Goal: Task Accomplishment & Management: Manage account settings

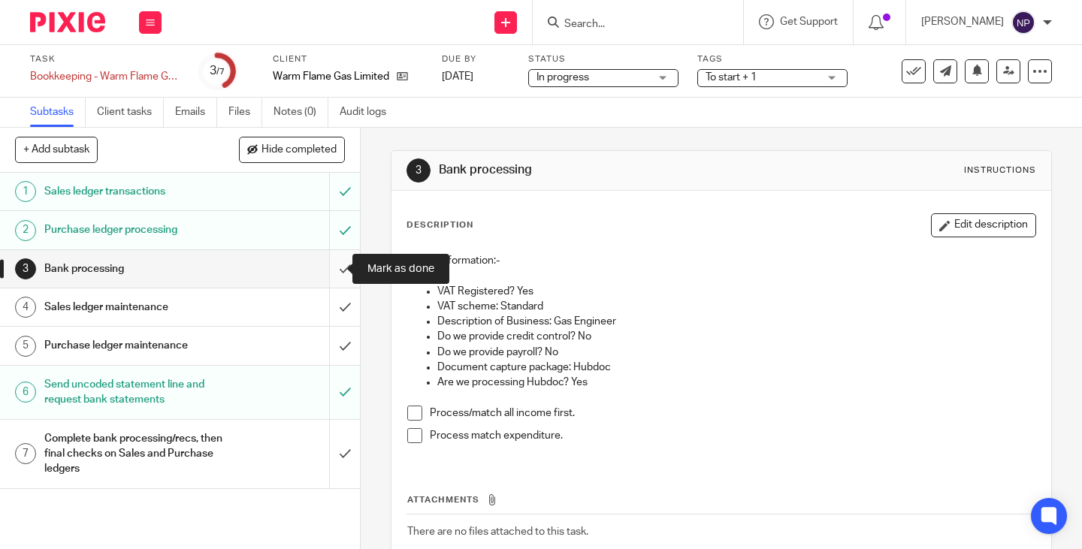
click at [329, 265] on input "submit" at bounding box center [180, 269] width 360 height 38
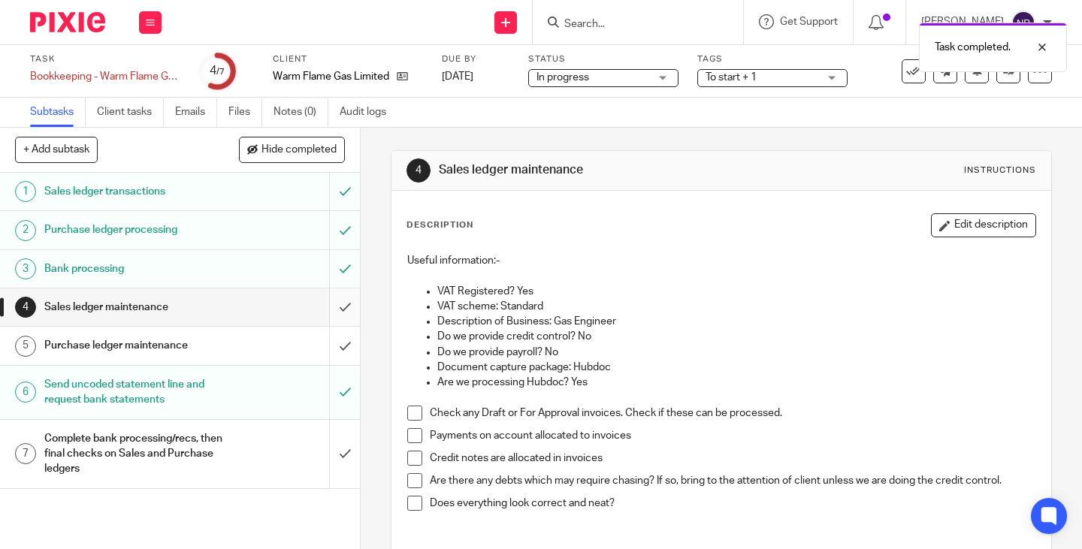
click at [330, 309] on input "submit" at bounding box center [180, 308] width 360 height 38
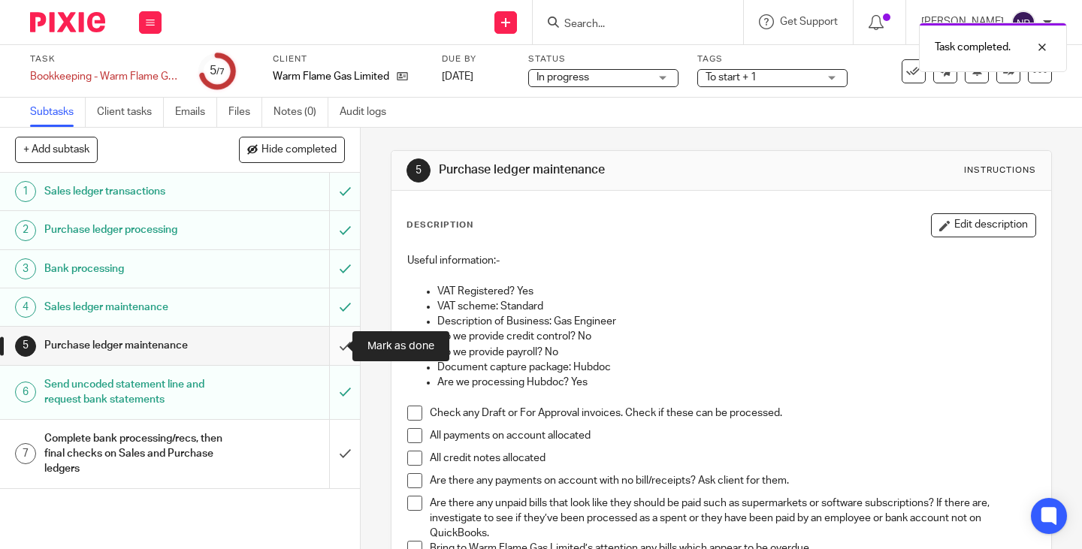
click at [334, 344] on input "submit" at bounding box center [180, 346] width 360 height 38
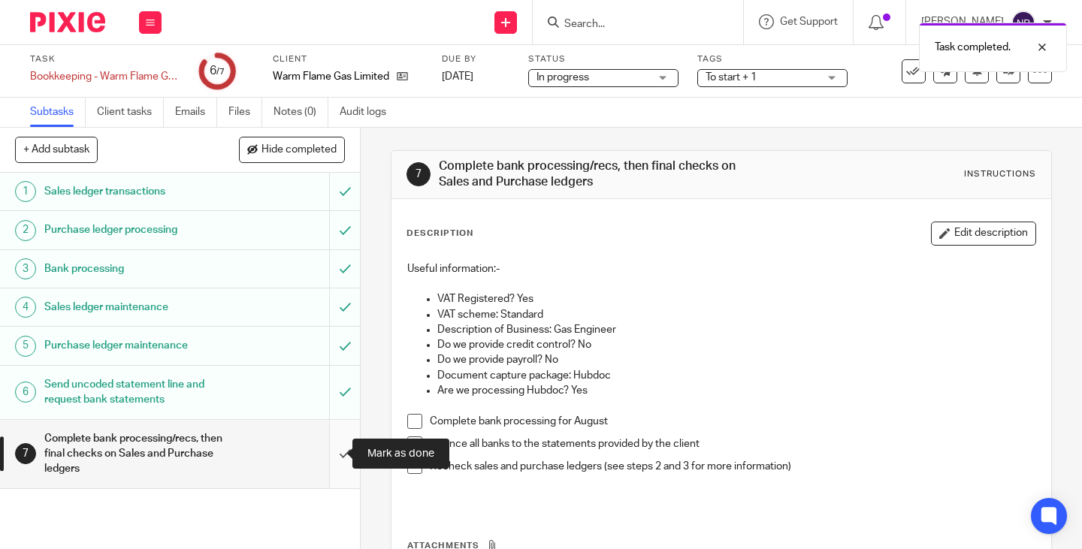
click at [332, 452] on input "submit" at bounding box center [180, 454] width 360 height 68
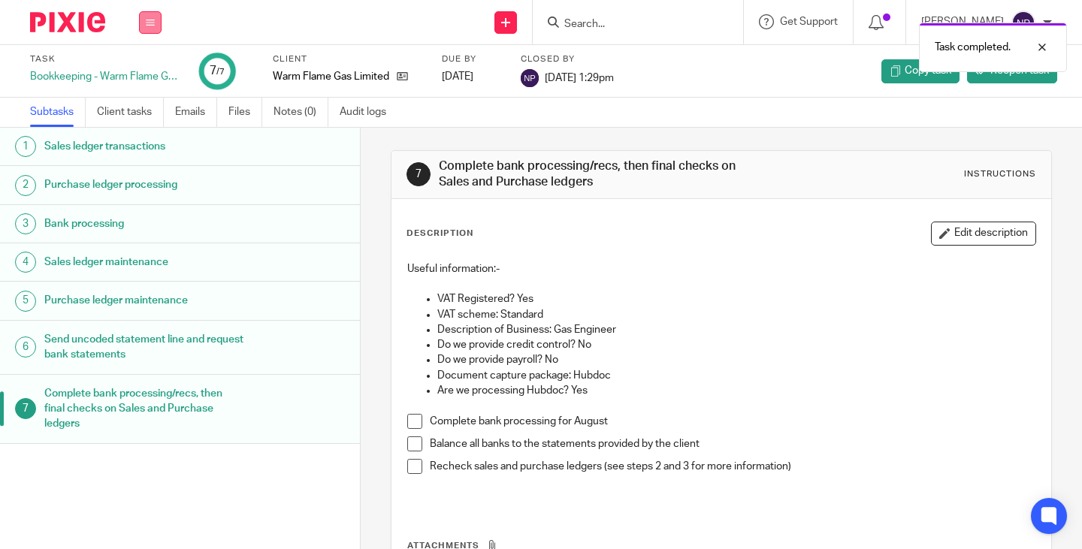
click at [144, 24] on button at bounding box center [150, 22] width 23 height 23
click at [149, 66] on link "Work" at bounding box center [143, 70] width 26 height 11
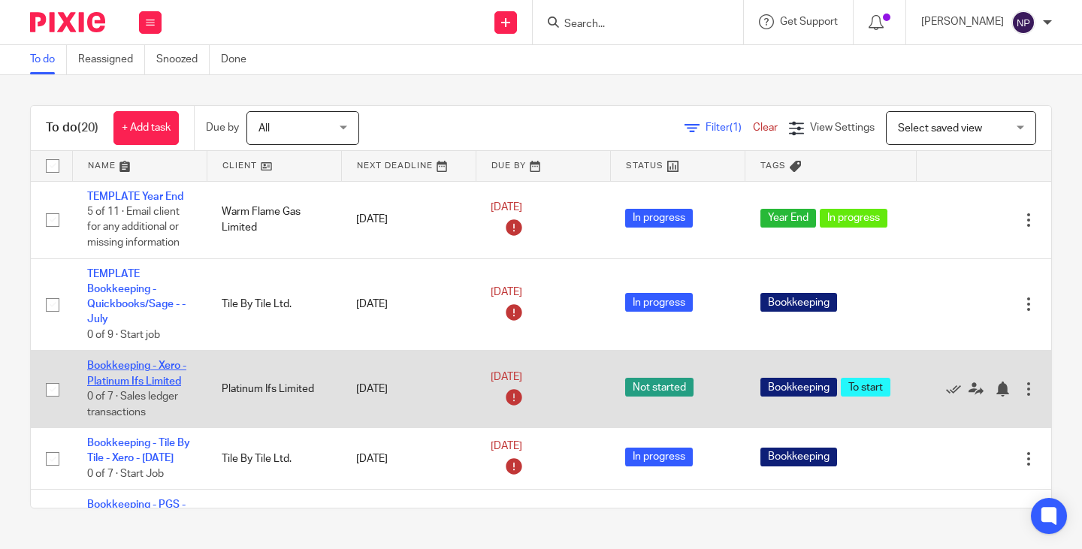
click at [135, 365] on link "Bookkeeping - Xero - Platinum Ifs Limited" at bounding box center [136, 374] width 99 height 26
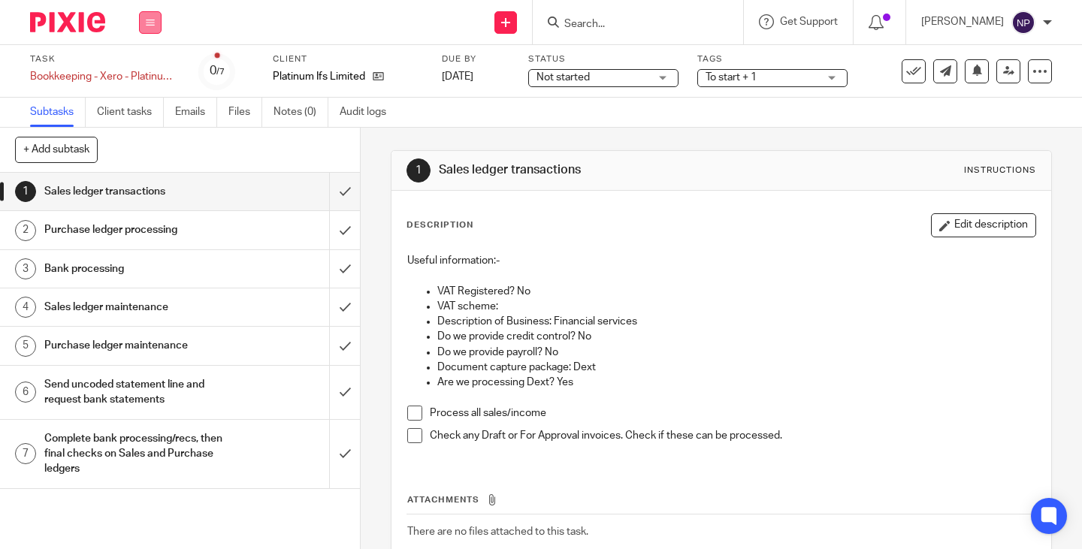
click at [152, 23] on icon at bounding box center [150, 22] width 9 height 9
click at [143, 71] on link "Work" at bounding box center [143, 70] width 26 height 11
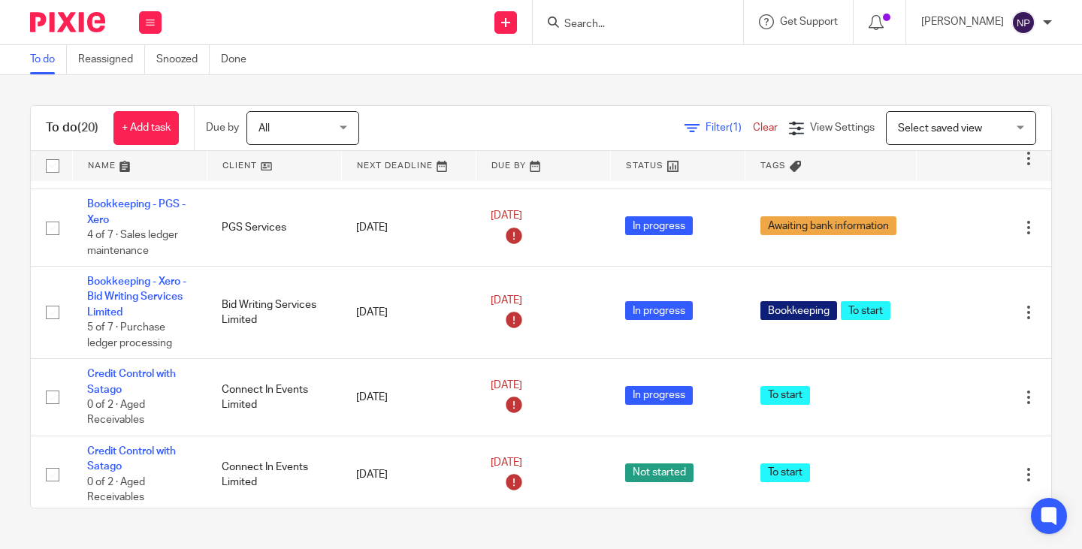
scroll to position [451, 0]
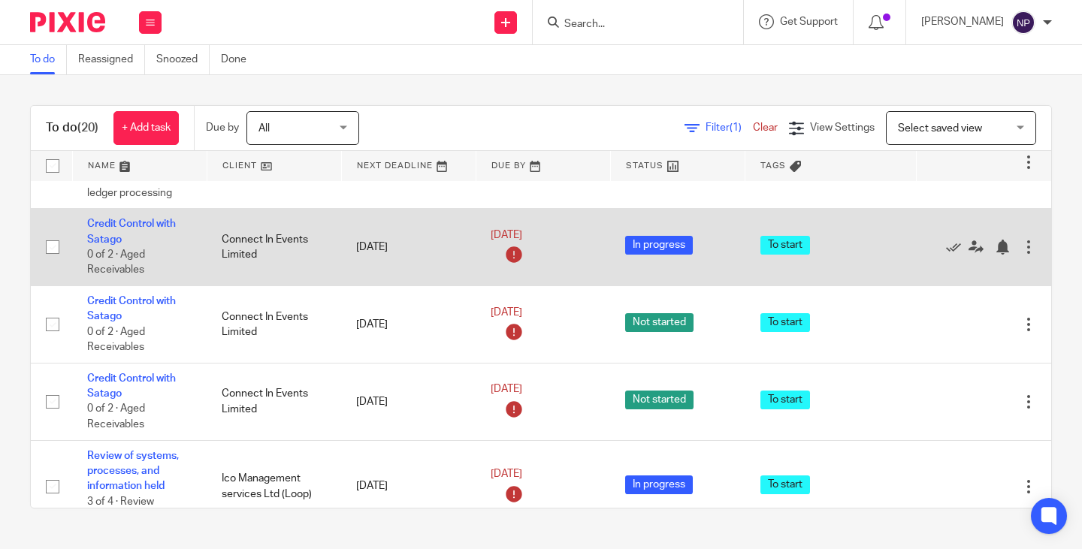
click at [54, 262] on input "checkbox" at bounding box center [52, 247] width 29 height 29
checkbox input "true"
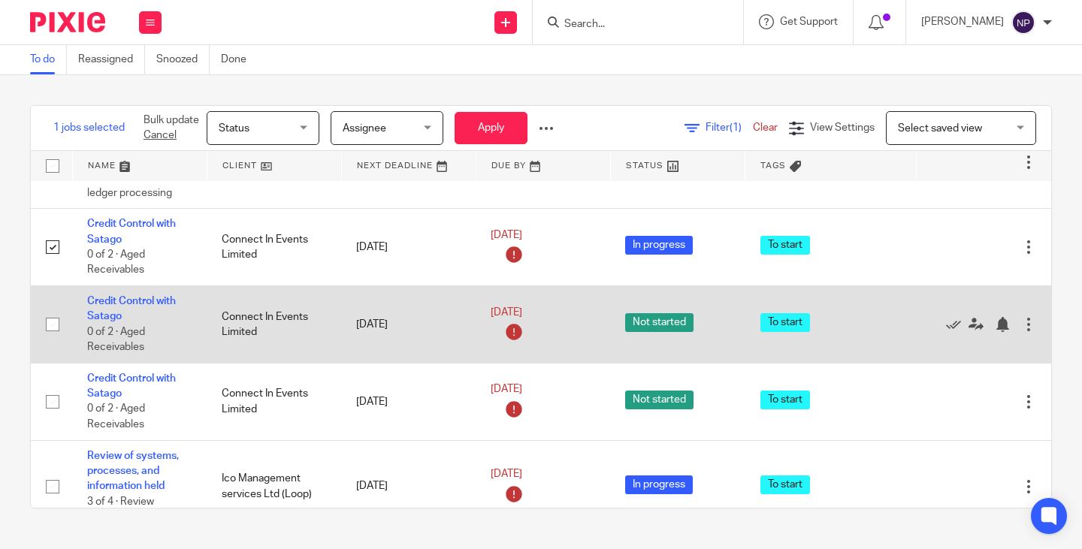
click at [47, 339] on input "checkbox" at bounding box center [52, 324] width 29 height 29
checkbox input "true"
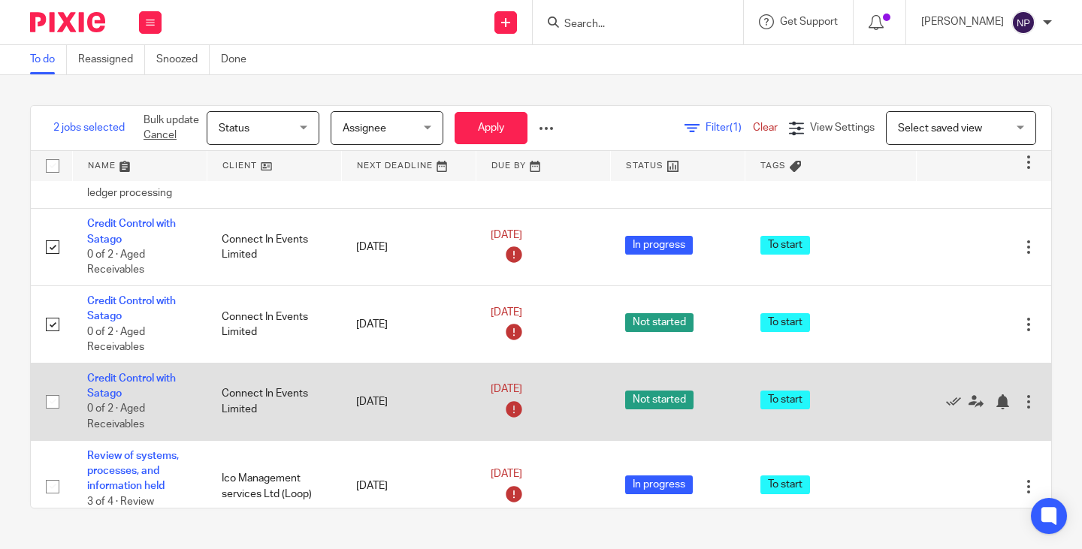
click at [48, 416] on input "checkbox" at bounding box center [52, 402] width 29 height 29
checkbox input "true"
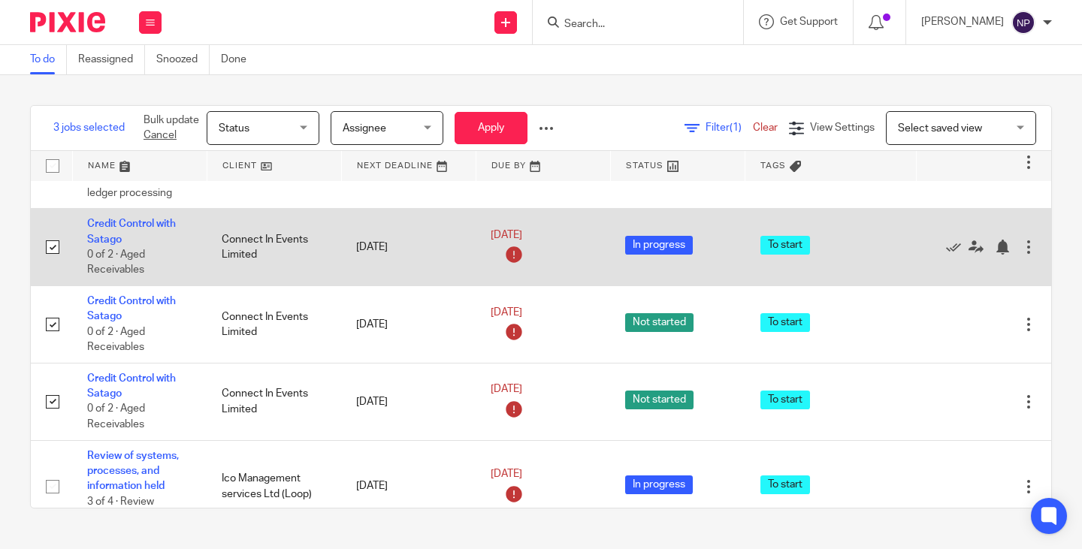
click at [1021, 255] on div at bounding box center [1028, 247] width 15 height 15
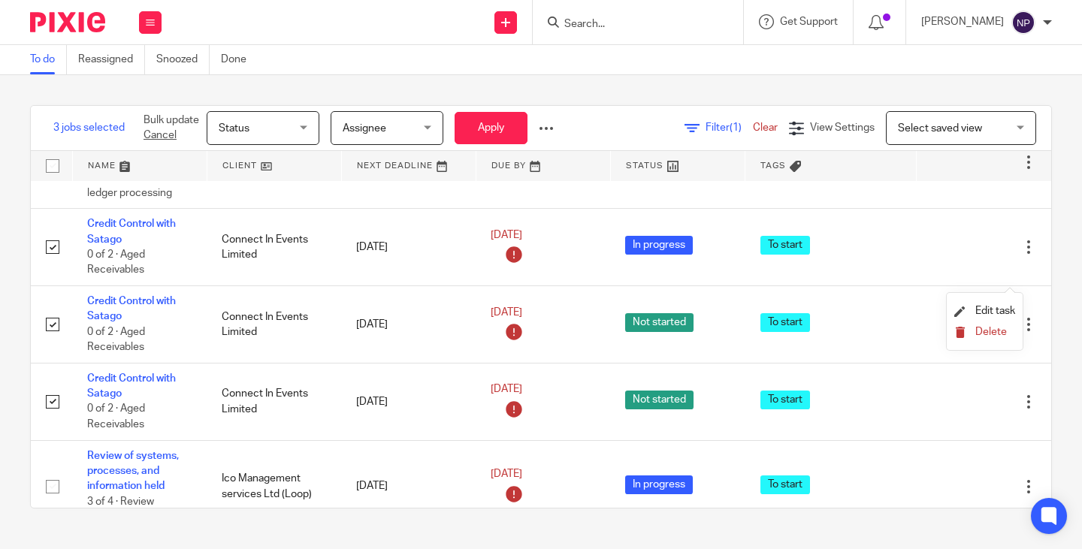
click at [1000, 331] on span "Delete" at bounding box center [992, 332] width 32 height 11
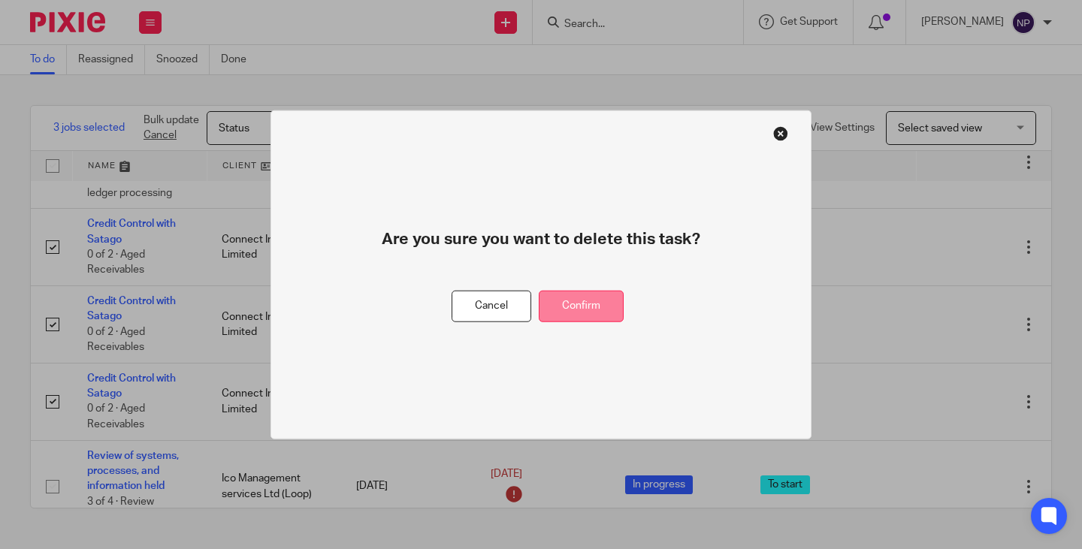
click at [597, 306] on button "Confirm" at bounding box center [581, 306] width 85 height 32
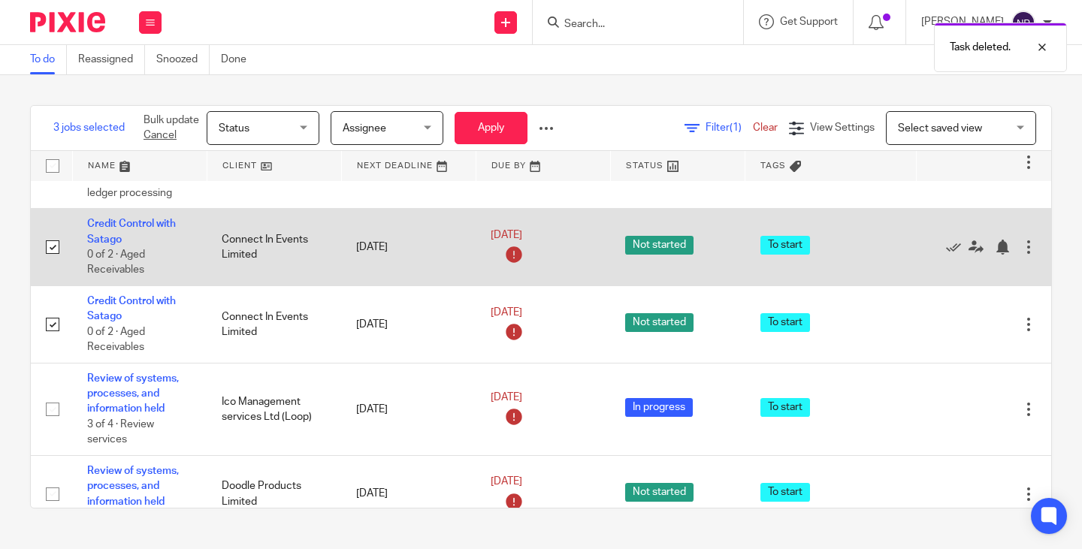
click at [1021, 255] on div at bounding box center [1028, 247] width 15 height 15
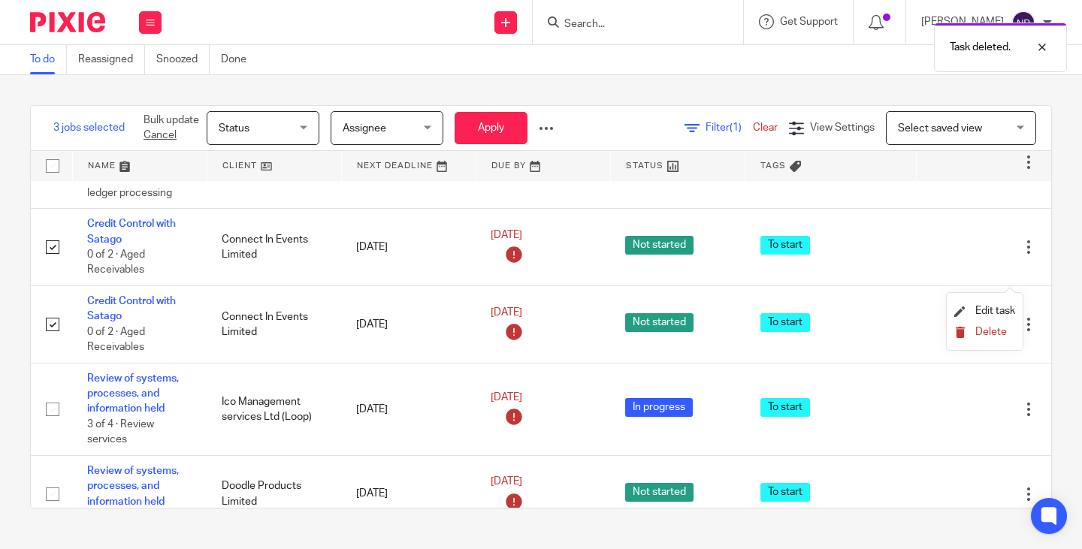
click at [982, 328] on span "Delete" at bounding box center [992, 332] width 32 height 11
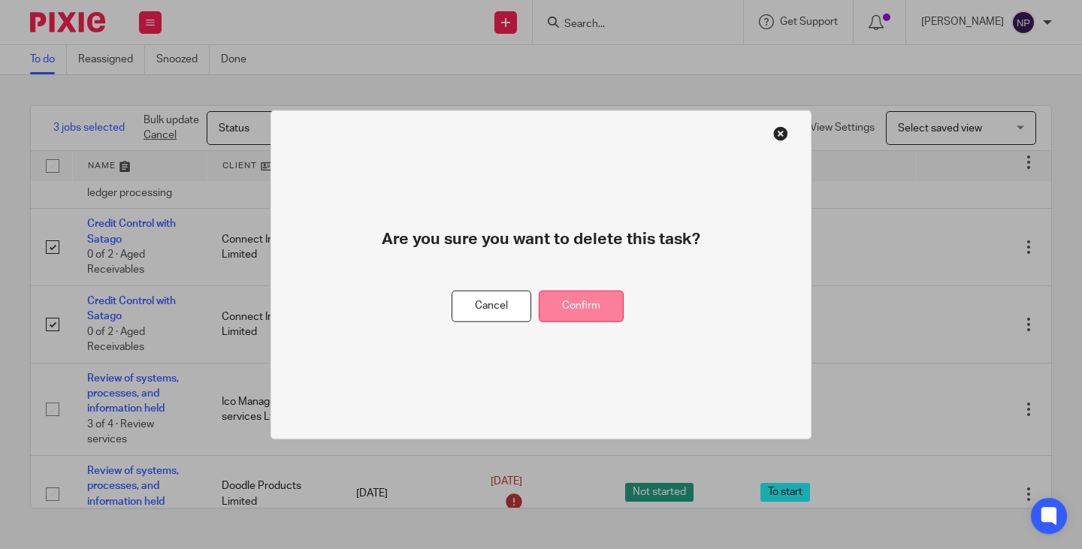
click at [586, 299] on button "Confirm" at bounding box center [581, 306] width 85 height 32
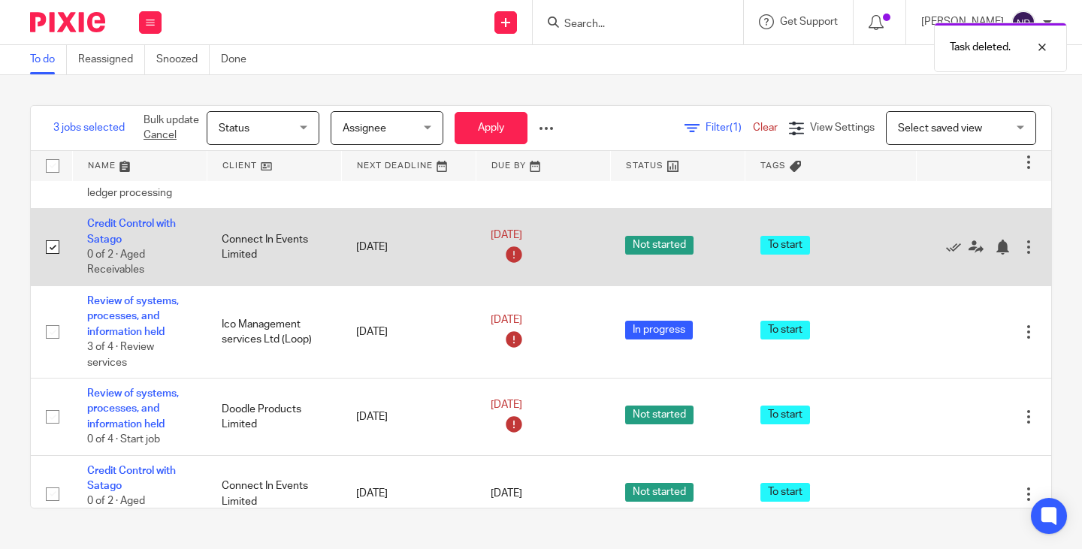
click at [1021, 255] on div at bounding box center [1028, 247] width 15 height 15
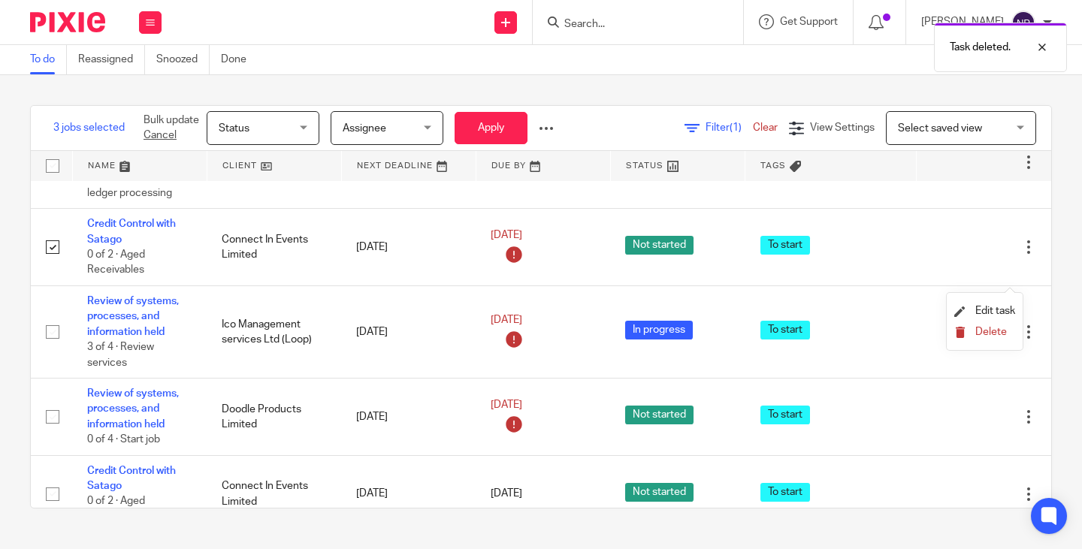
click at [978, 331] on span "Delete" at bounding box center [992, 332] width 32 height 11
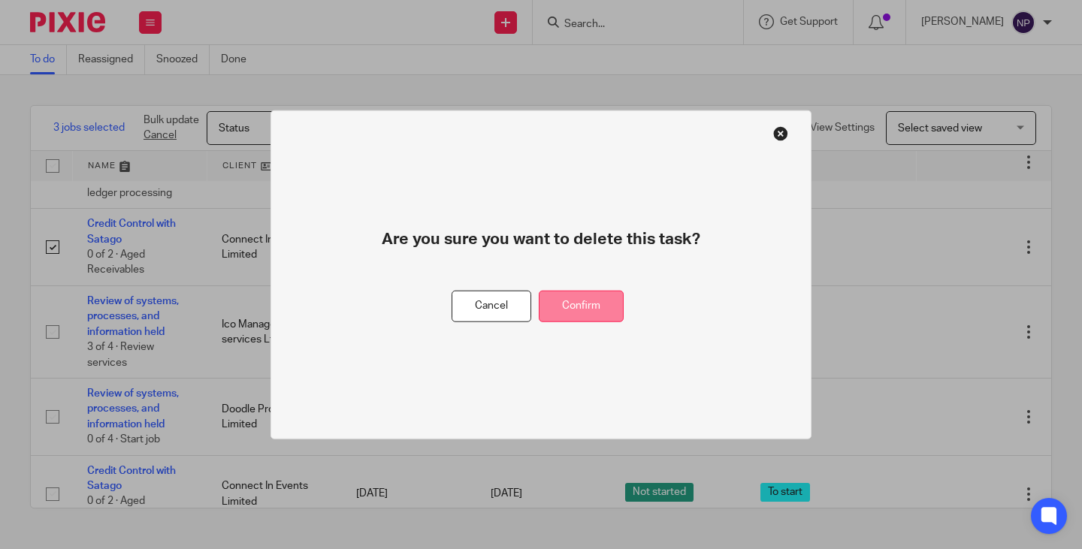
click at [588, 298] on button "Confirm" at bounding box center [581, 306] width 85 height 32
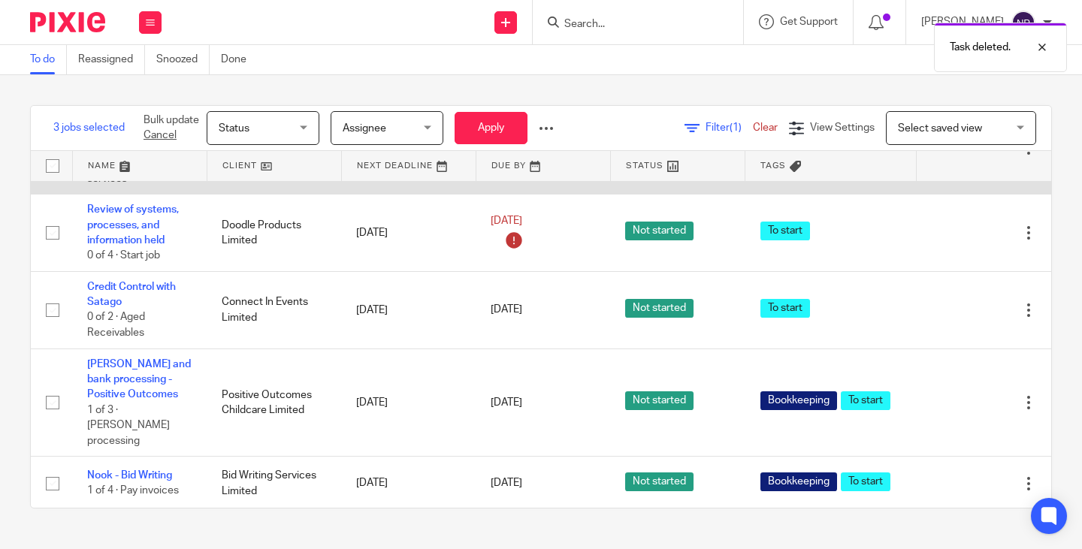
scroll to position [601, 0]
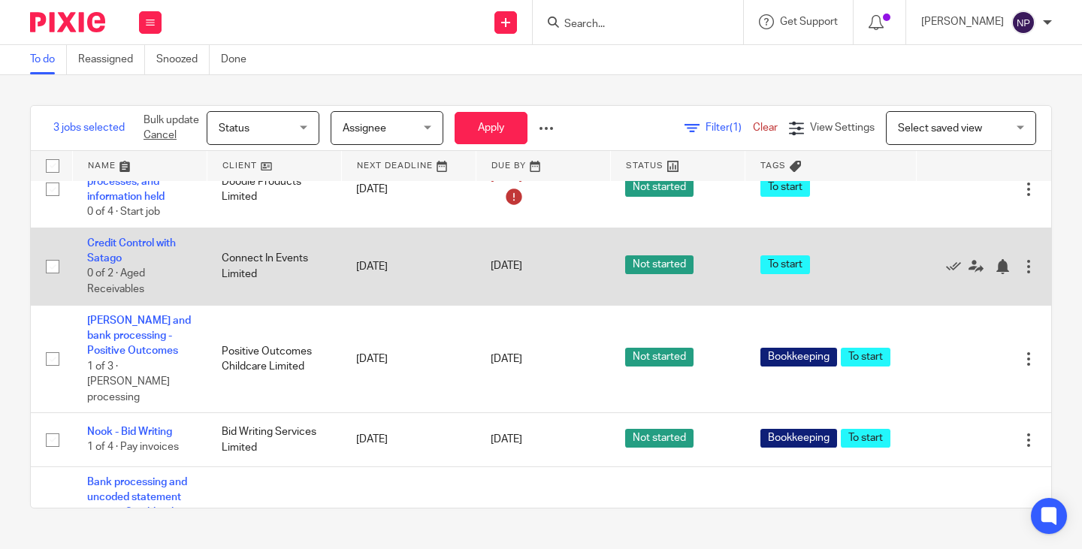
click at [1021, 274] on div at bounding box center [1028, 266] width 15 height 15
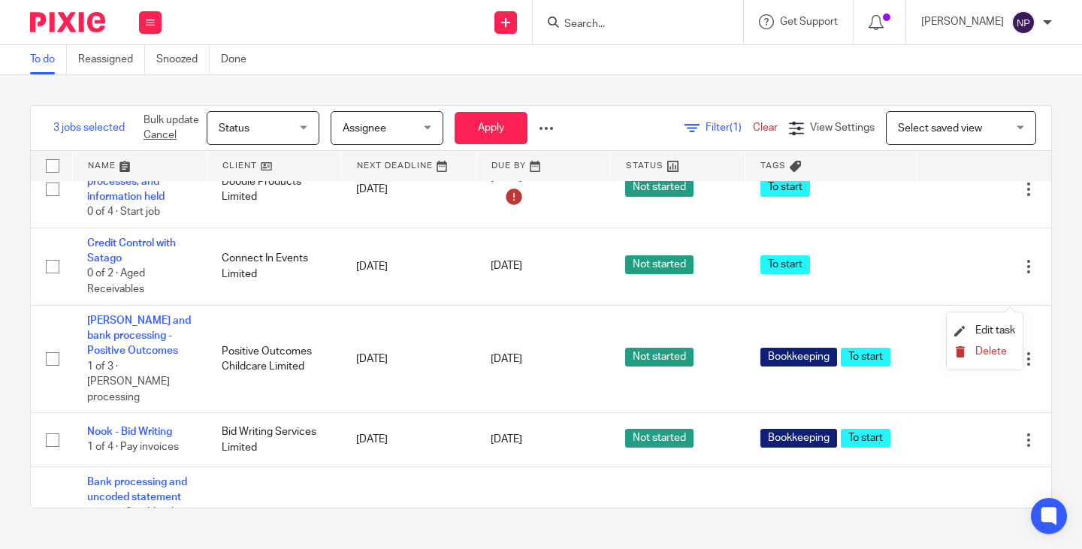
click at [994, 349] on span "Delete" at bounding box center [992, 352] width 32 height 11
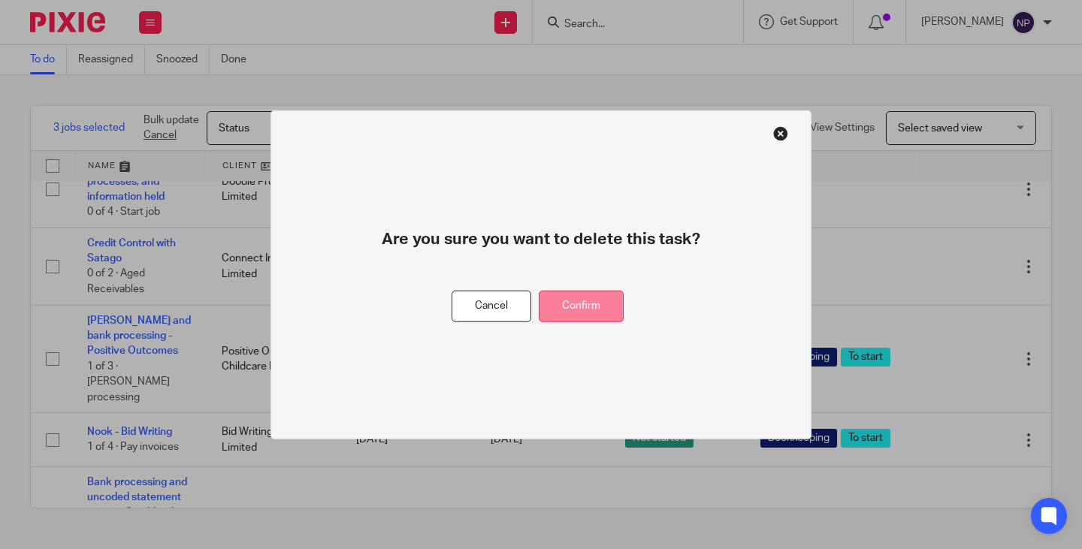
click at [588, 313] on button "Confirm" at bounding box center [581, 306] width 85 height 32
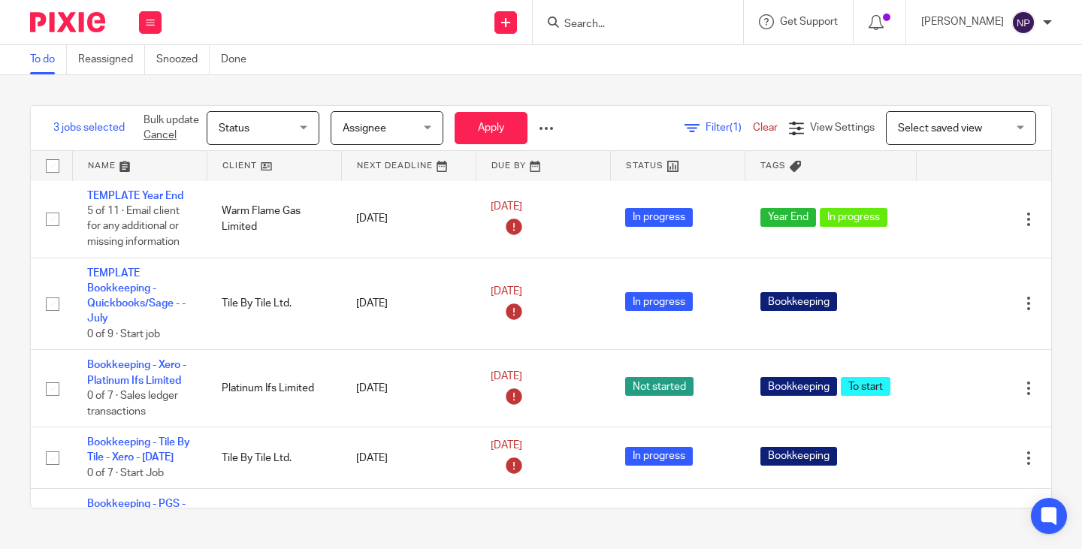
scroll to position [0, 0]
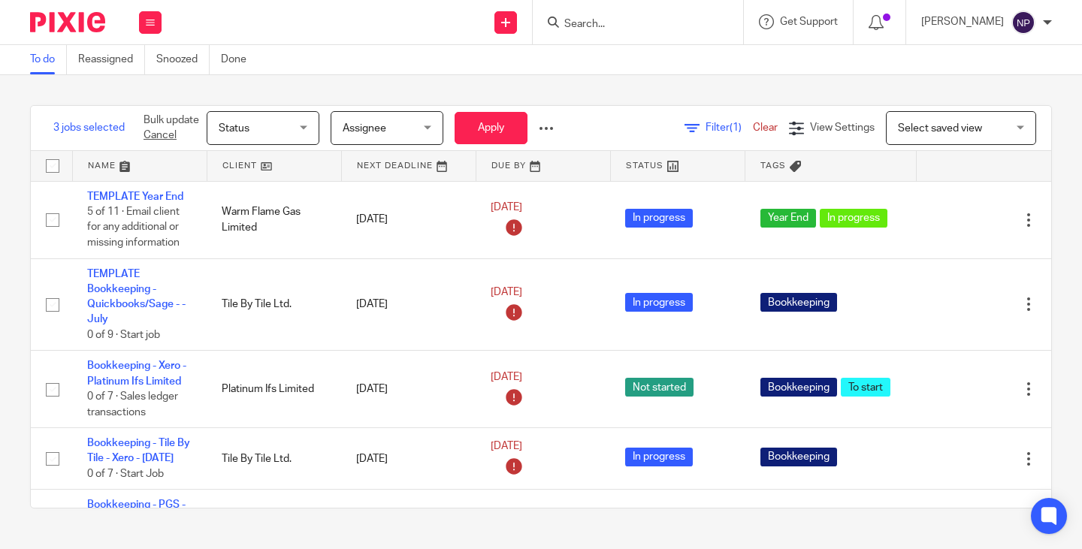
click at [610, 23] on input "Search" at bounding box center [630, 25] width 135 height 14
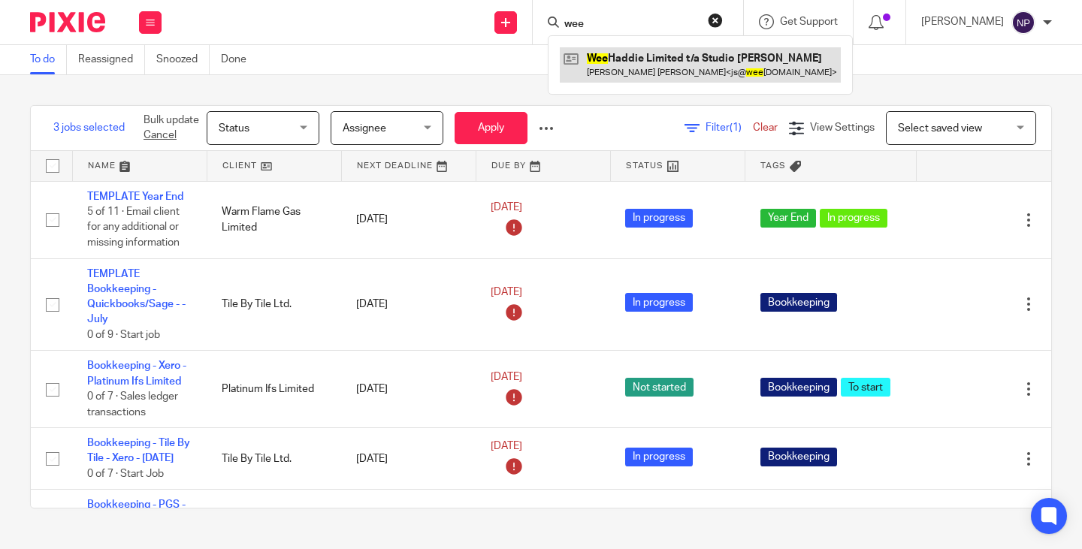
type input "wee"
click at [675, 67] on link at bounding box center [700, 64] width 281 height 35
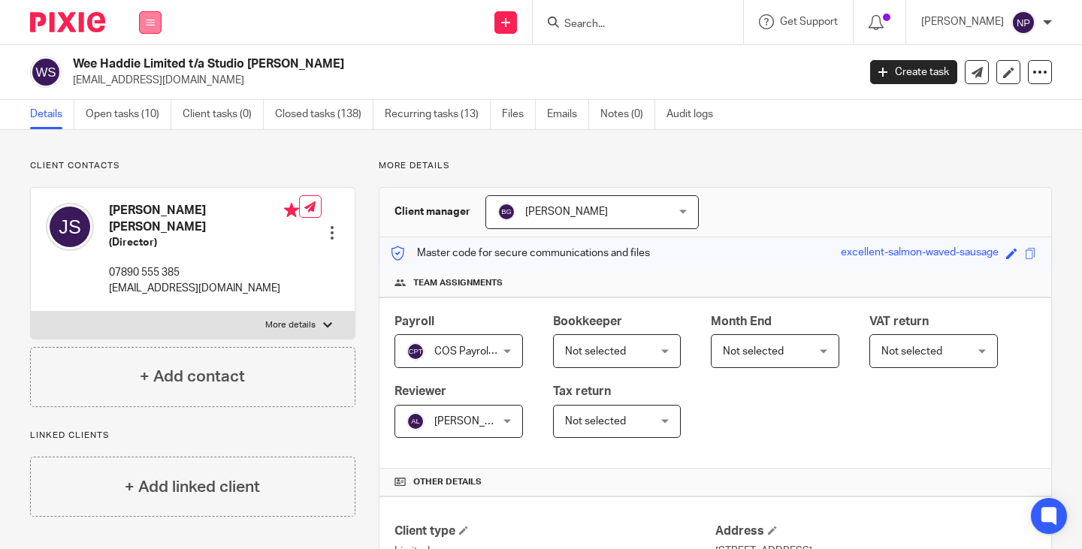
click at [159, 29] on button at bounding box center [150, 22] width 23 height 23
click at [141, 66] on link "Work" at bounding box center [142, 70] width 24 height 11
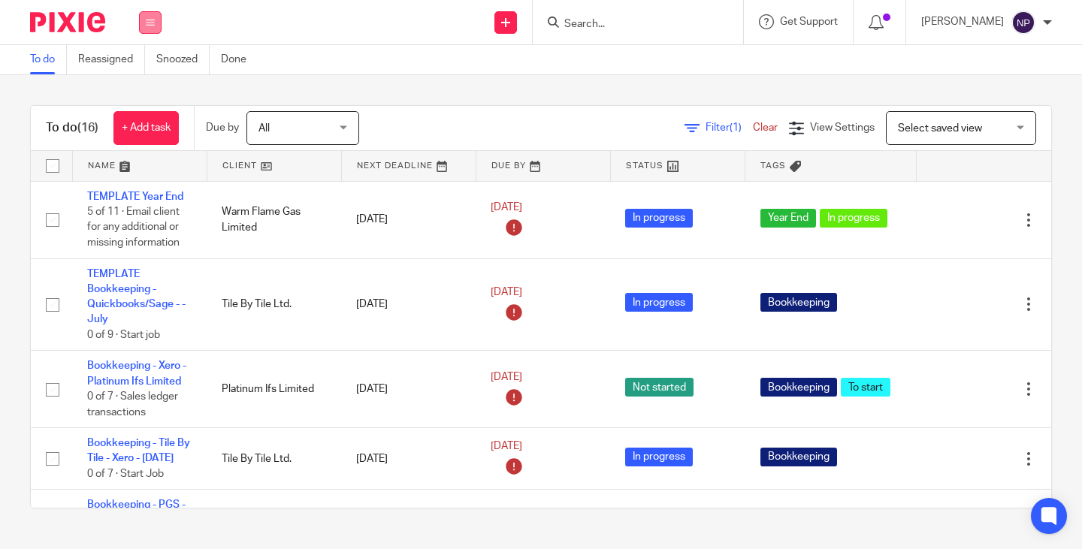
click at [149, 23] on icon at bounding box center [150, 22] width 9 height 9
click at [150, 132] on link "Team" at bounding box center [142, 136] width 25 height 11
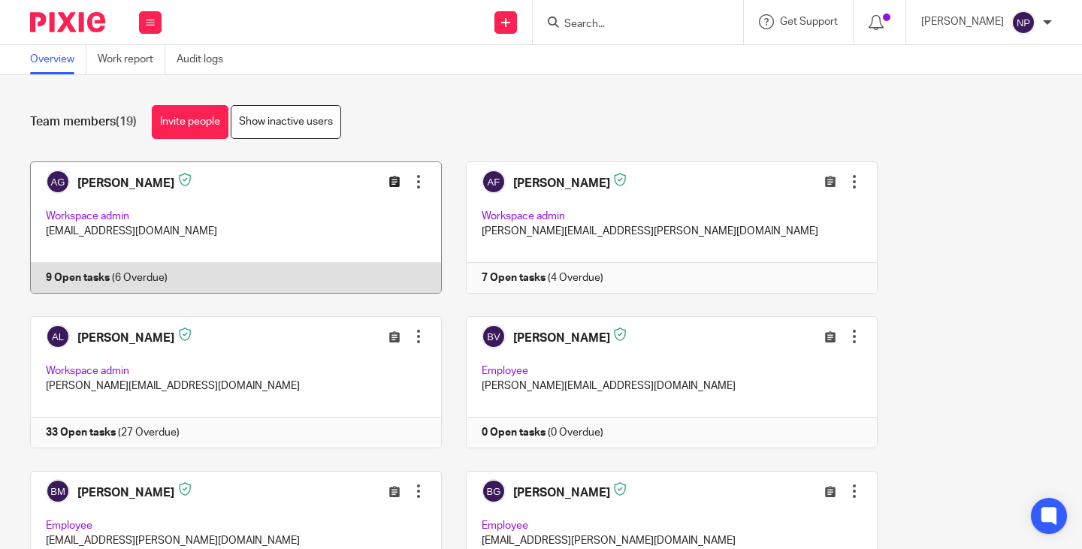
scroll to position [150, 0]
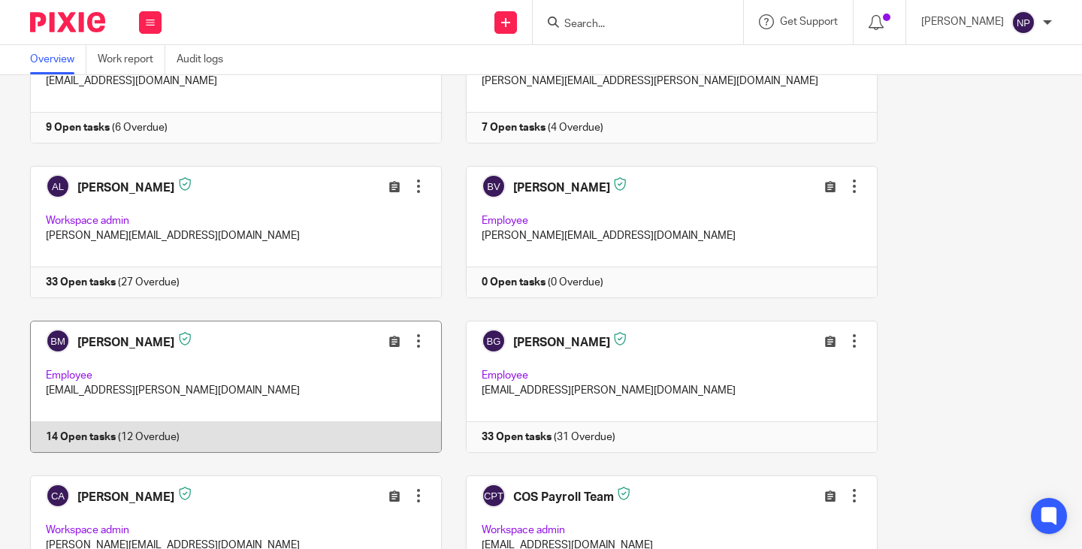
click at [79, 436] on link at bounding box center [225, 387] width 436 height 132
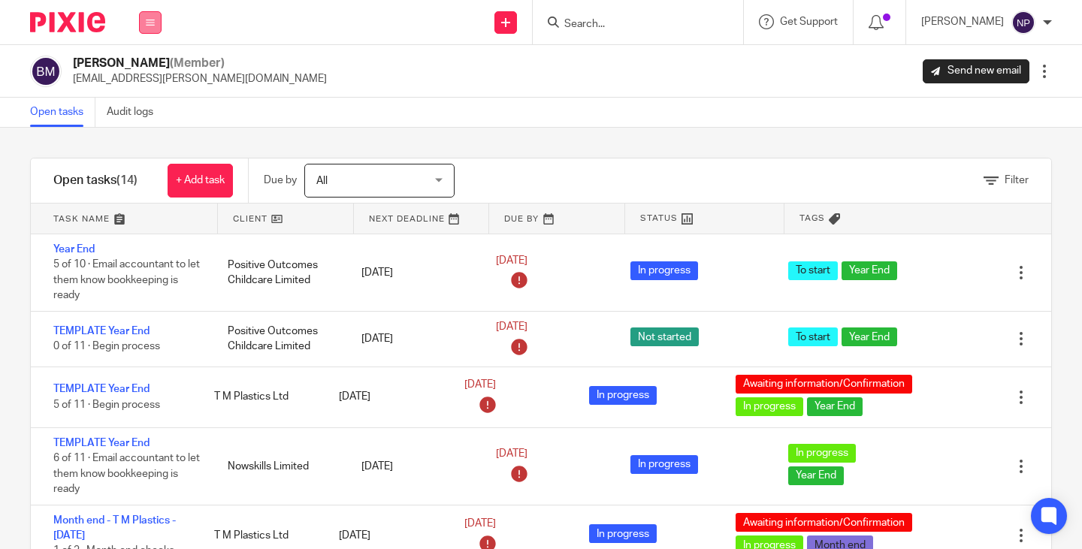
click at [147, 24] on icon at bounding box center [150, 22] width 9 height 9
click at [149, 136] on link "Team" at bounding box center [143, 136] width 26 height 11
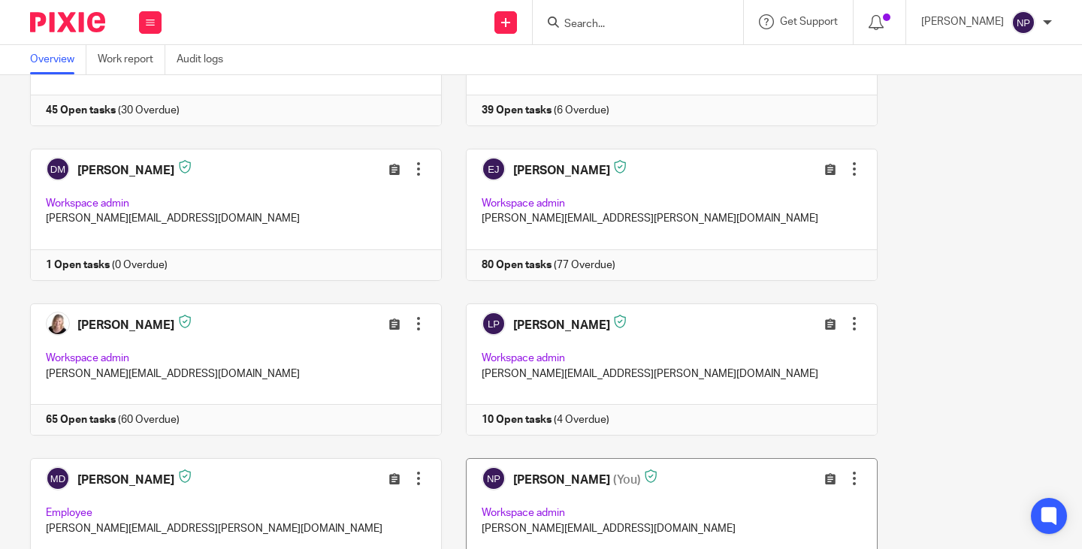
scroll to position [601, 0]
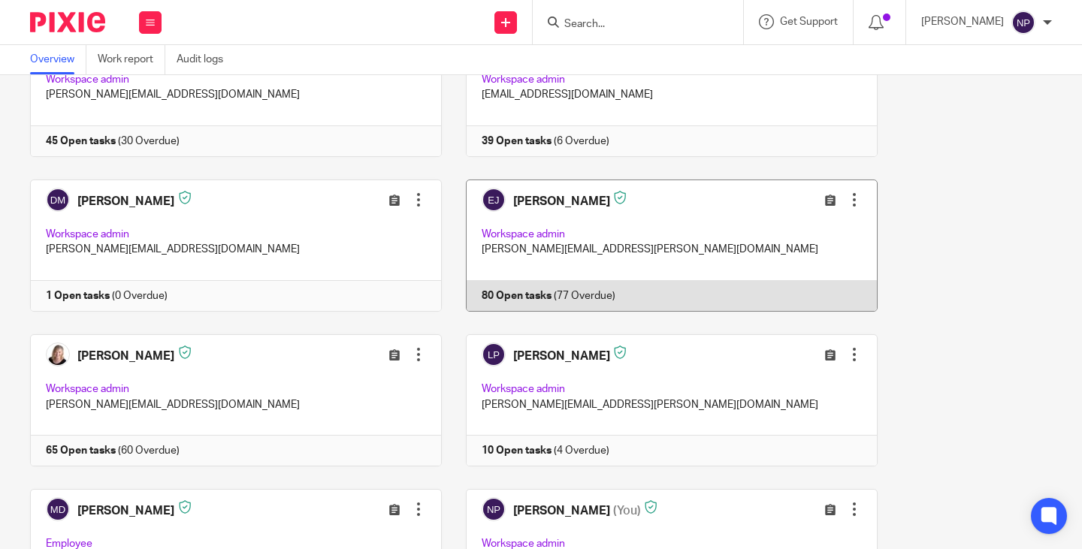
click at [517, 294] on link at bounding box center [660, 246] width 436 height 132
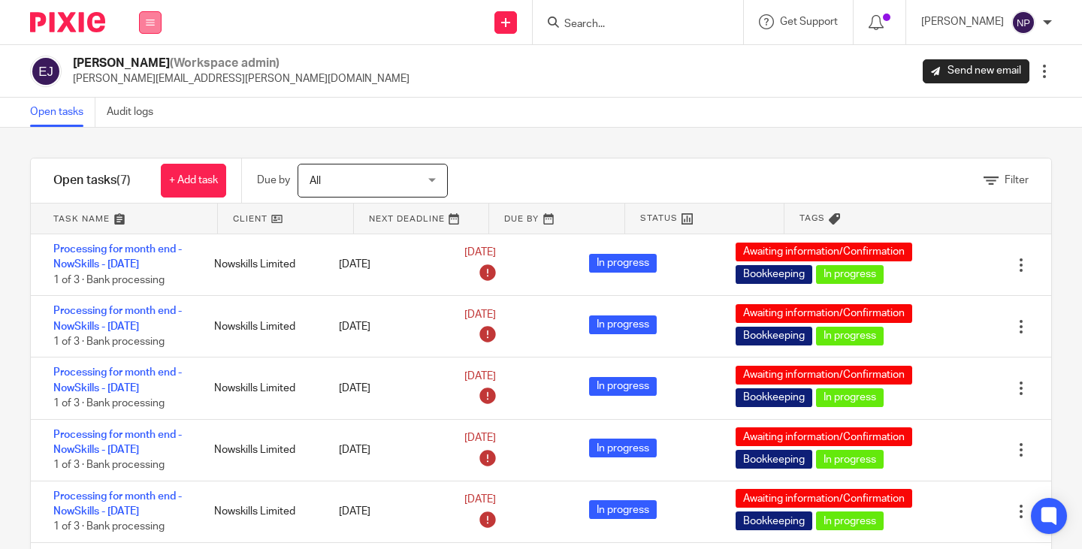
click at [154, 21] on icon at bounding box center [150, 22] width 9 height 9
click at [144, 138] on link "Team" at bounding box center [143, 136] width 26 height 11
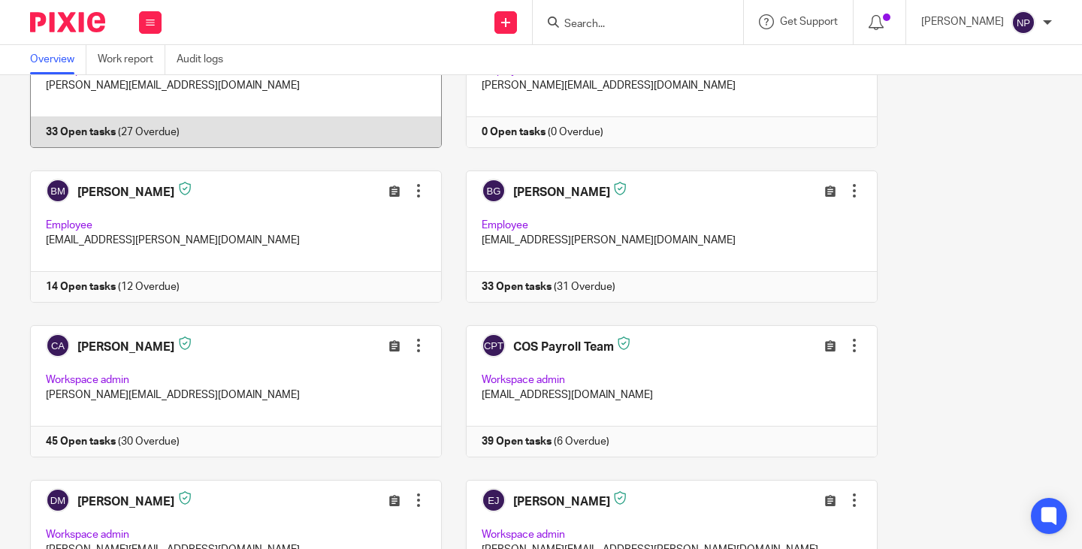
scroll to position [451, 0]
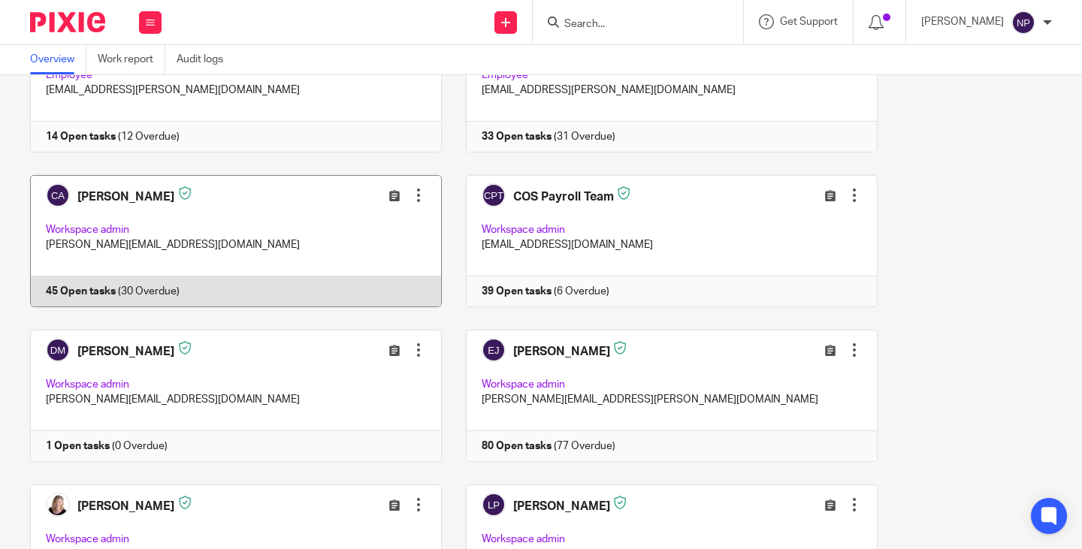
click at [92, 290] on link at bounding box center [225, 241] width 436 height 132
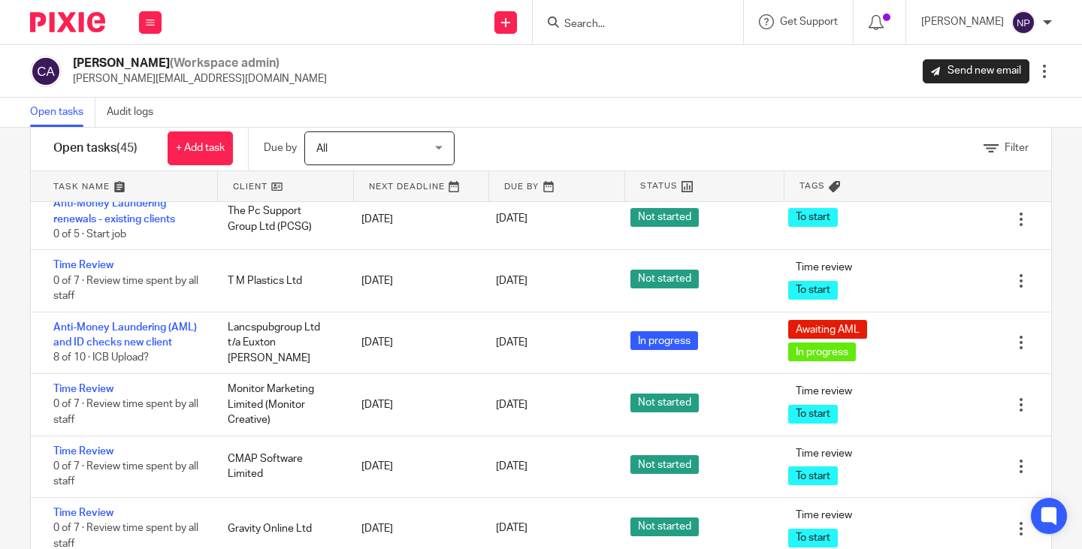
scroll to position [73, 0]
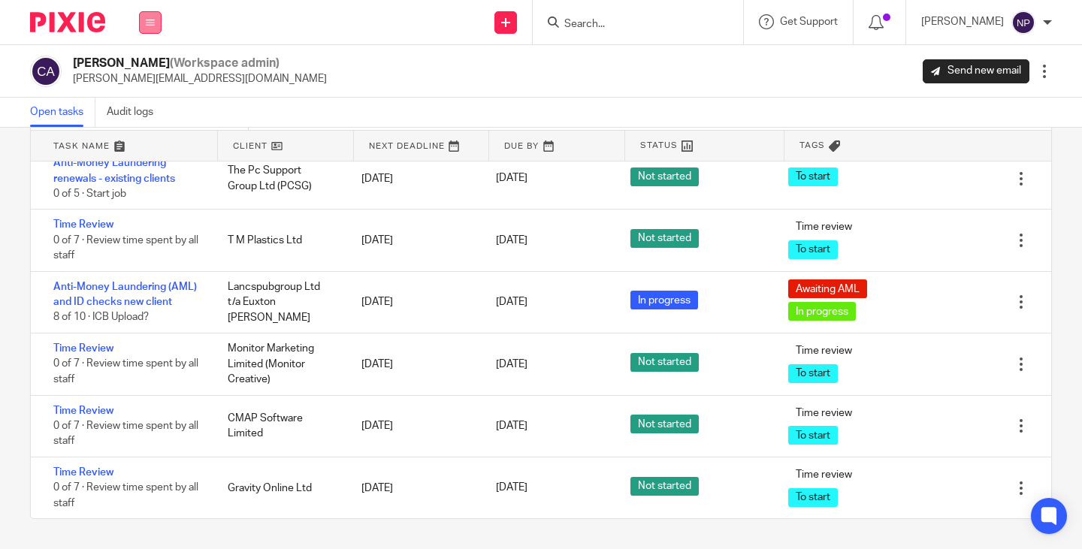
click at [150, 29] on button at bounding box center [150, 22] width 23 height 23
click at [146, 134] on link "Team" at bounding box center [143, 136] width 26 height 11
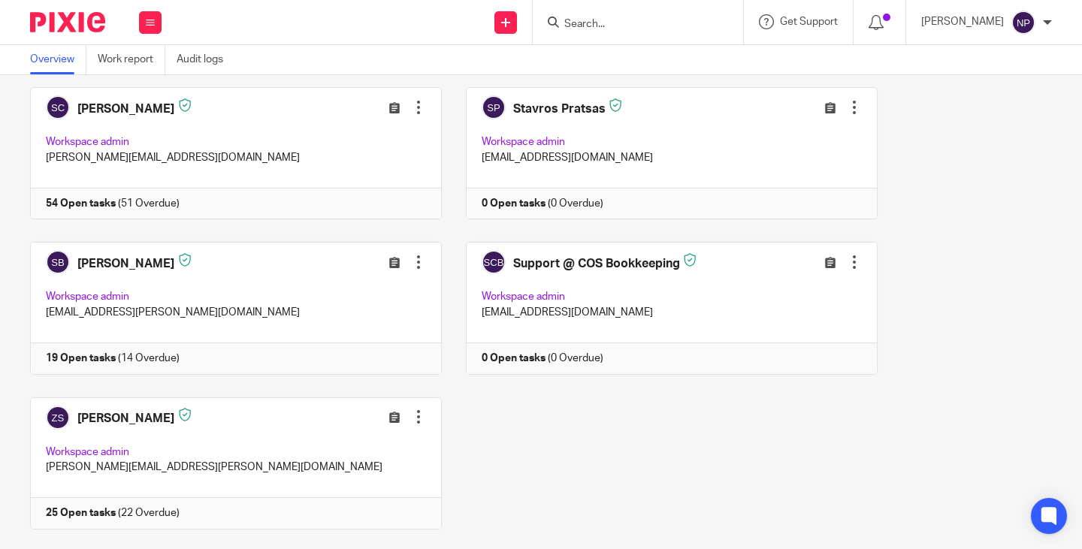
scroll to position [1191, 0]
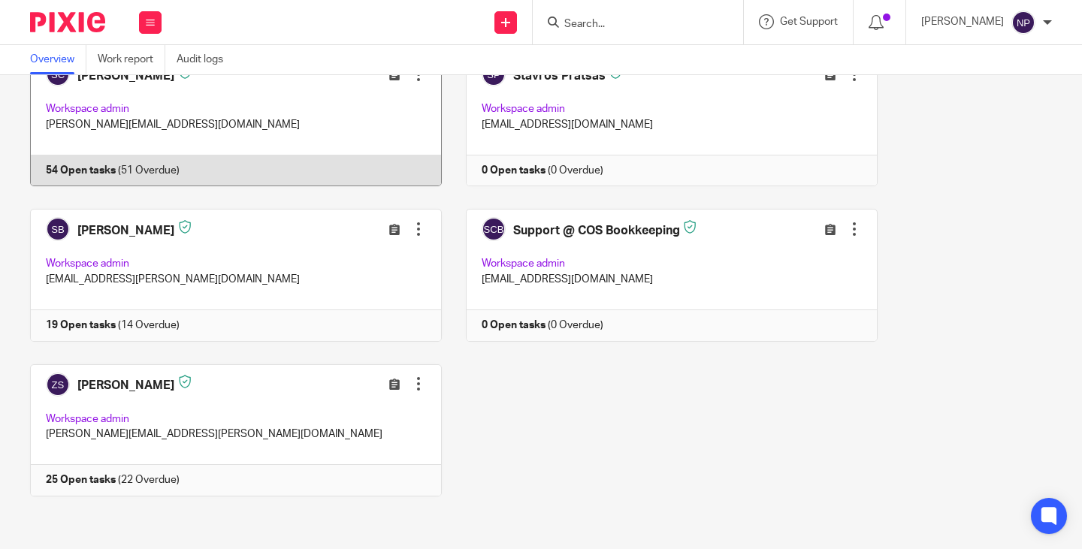
click at [83, 167] on link at bounding box center [225, 120] width 436 height 132
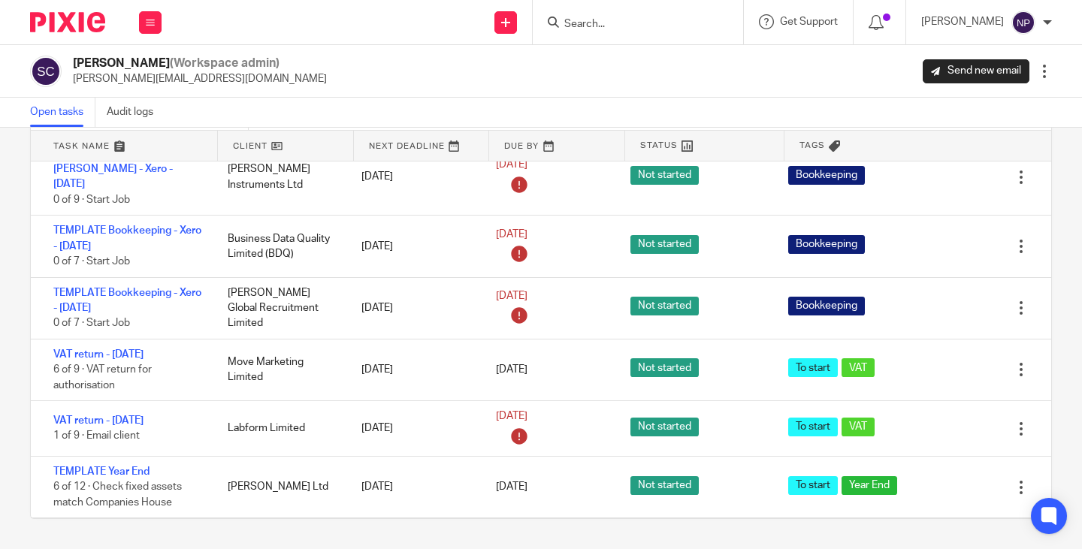
scroll to position [3050, 0]
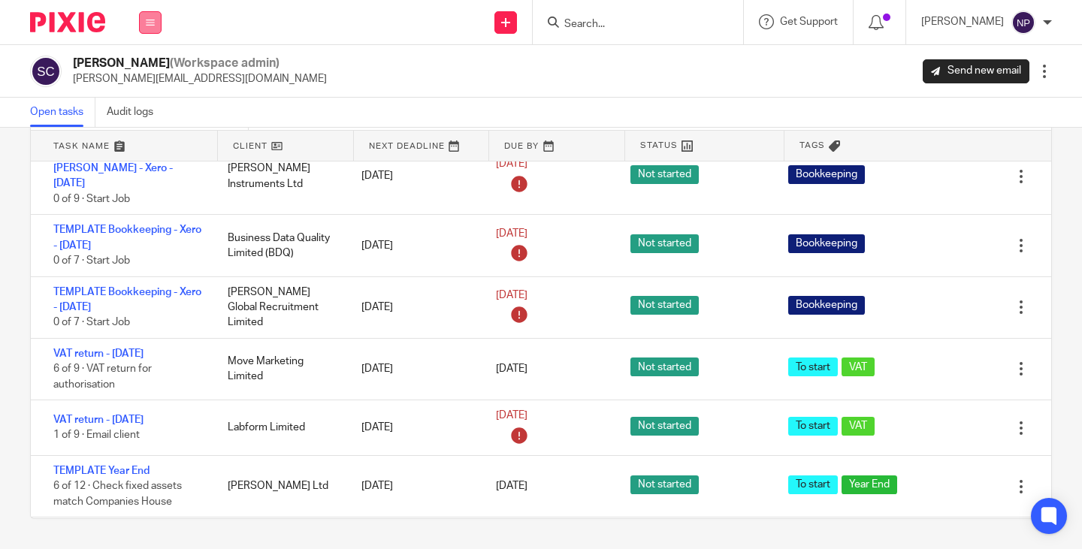
click at [150, 24] on icon at bounding box center [150, 22] width 9 height 9
click at [145, 134] on link "Team" at bounding box center [143, 136] width 26 height 11
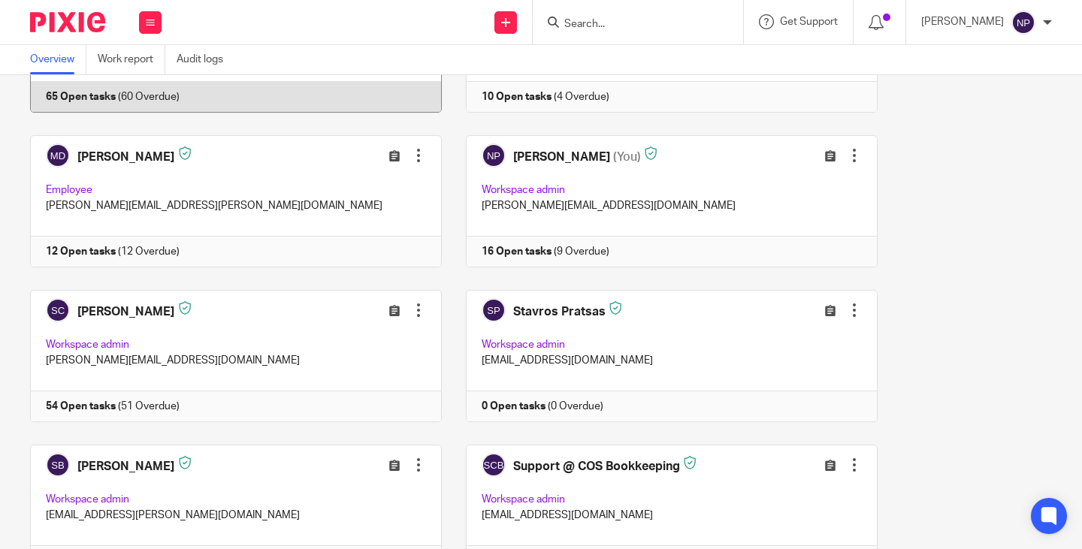
scroll to position [1191, 0]
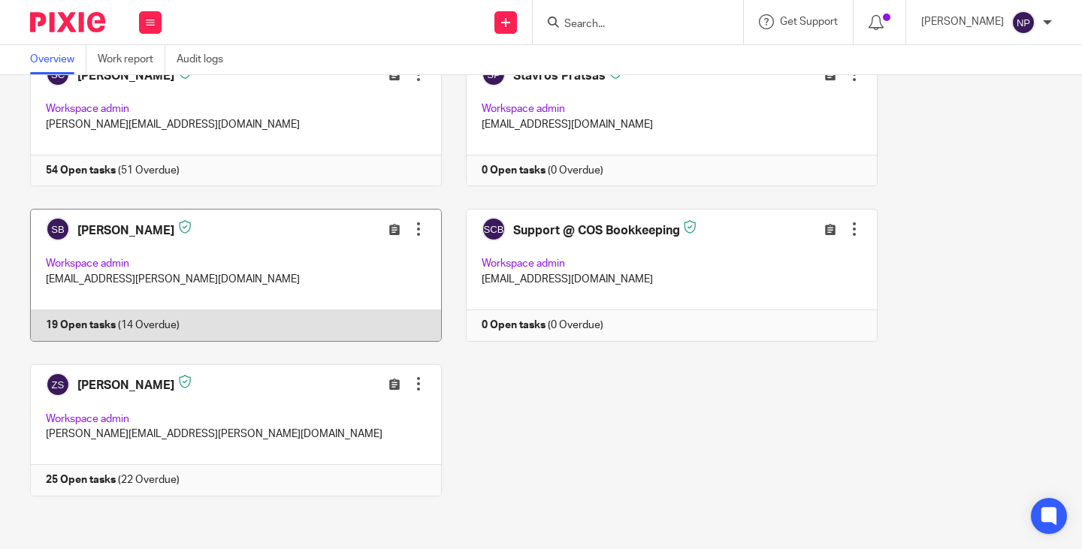
click at [101, 325] on link at bounding box center [225, 275] width 436 height 132
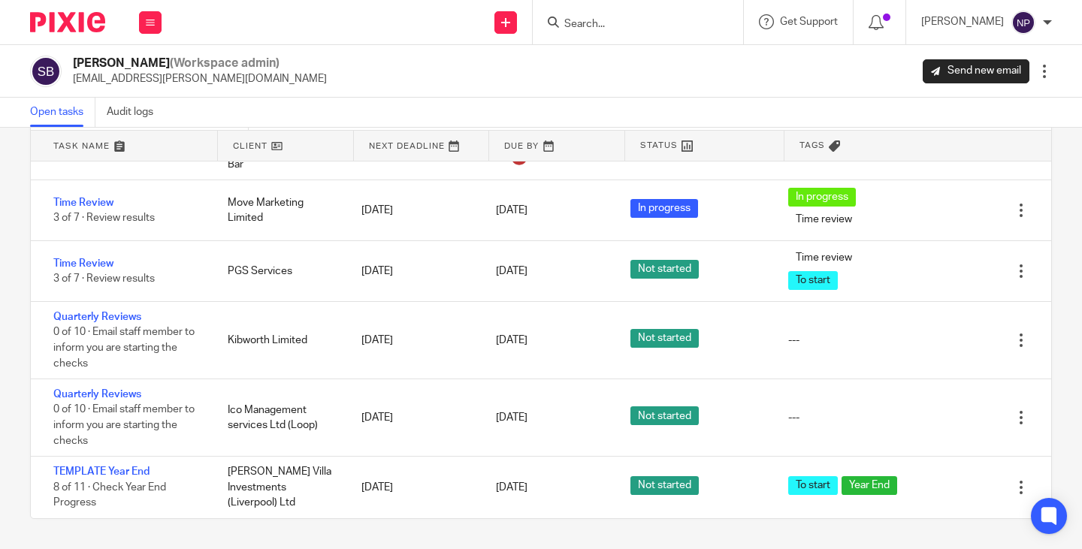
scroll to position [1000, 0]
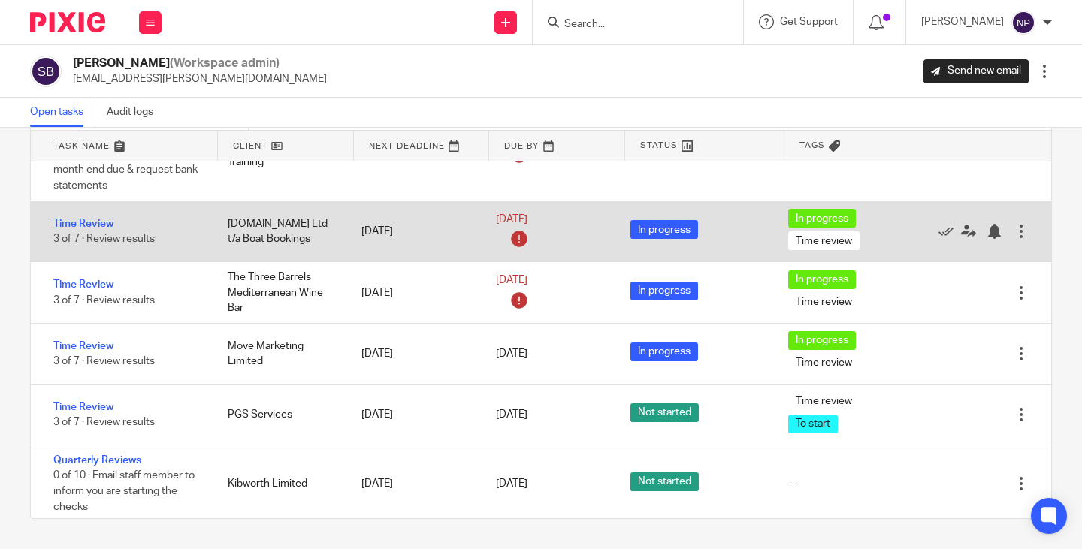
click at [94, 229] on link "Time Review" at bounding box center [83, 224] width 60 height 11
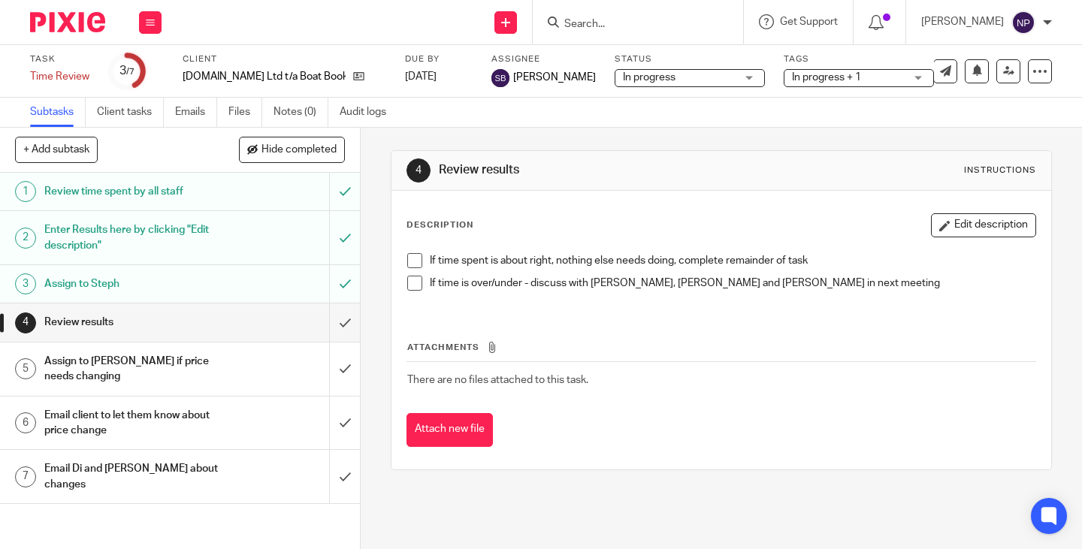
click at [123, 230] on h1 "Enter Results here by clicking "Edit description"" at bounding box center [134, 238] width 180 height 38
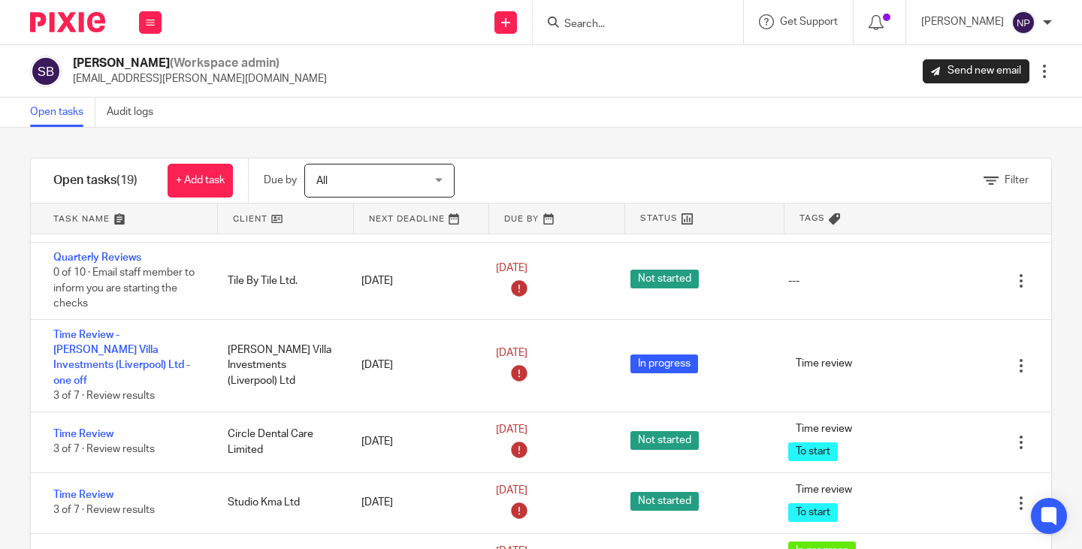
scroll to position [601, 0]
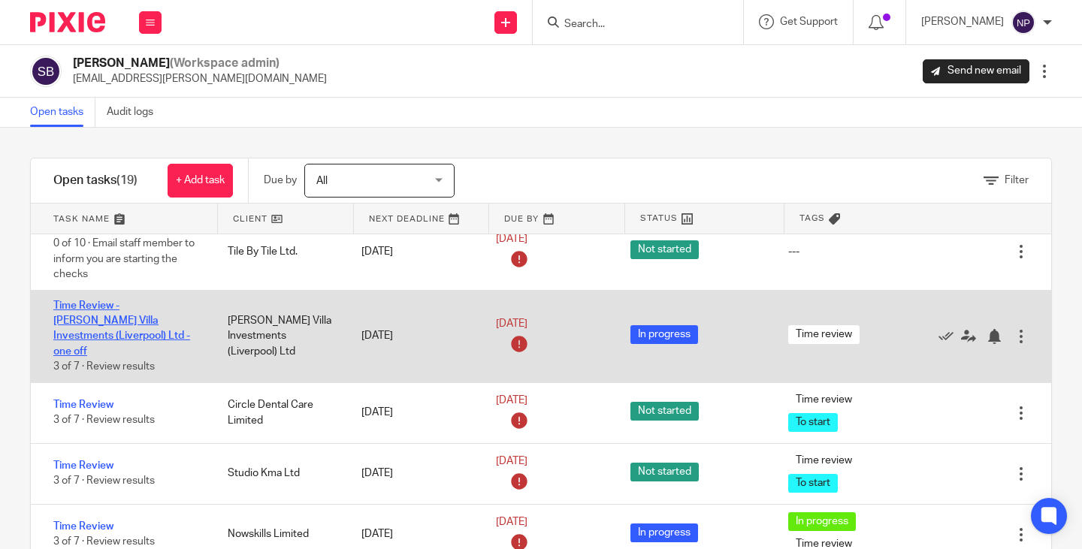
click at [104, 328] on link "Time Review - [PERSON_NAME] Villa Investments (Liverpool) Ltd - one off" at bounding box center [121, 329] width 137 height 56
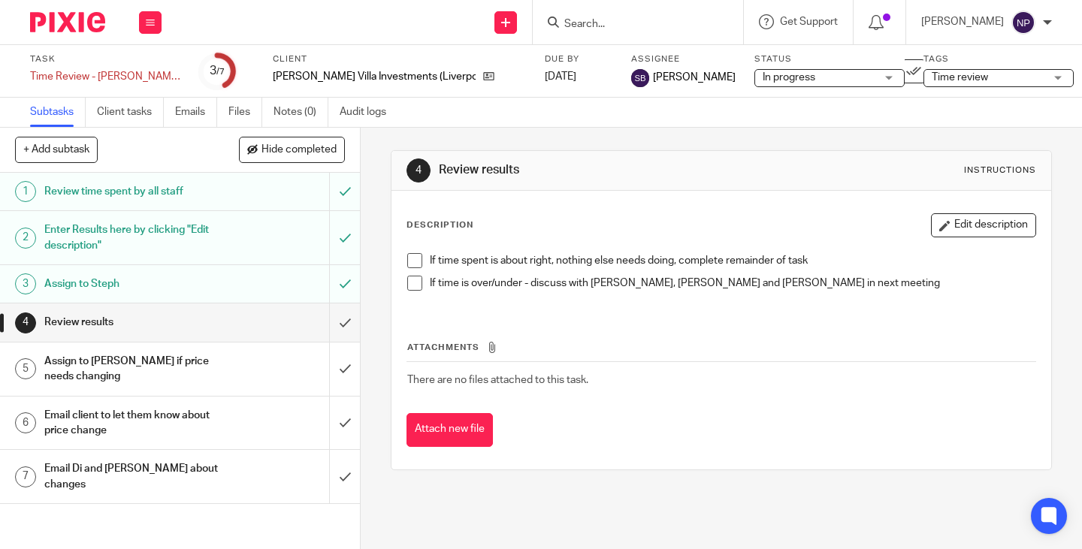
click at [147, 242] on h1 "Enter Results here by clicking "Edit description"" at bounding box center [134, 238] width 180 height 38
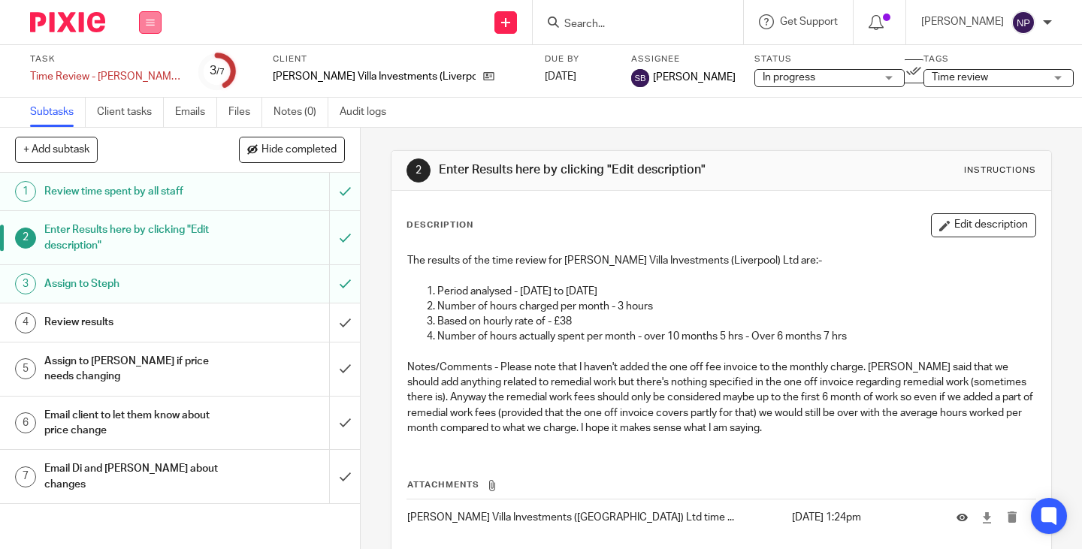
click at [150, 23] on icon at bounding box center [150, 22] width 9 height 9
click at [156, 159] on link "Reports" at bounding box center [149, 158] width 38 height 11
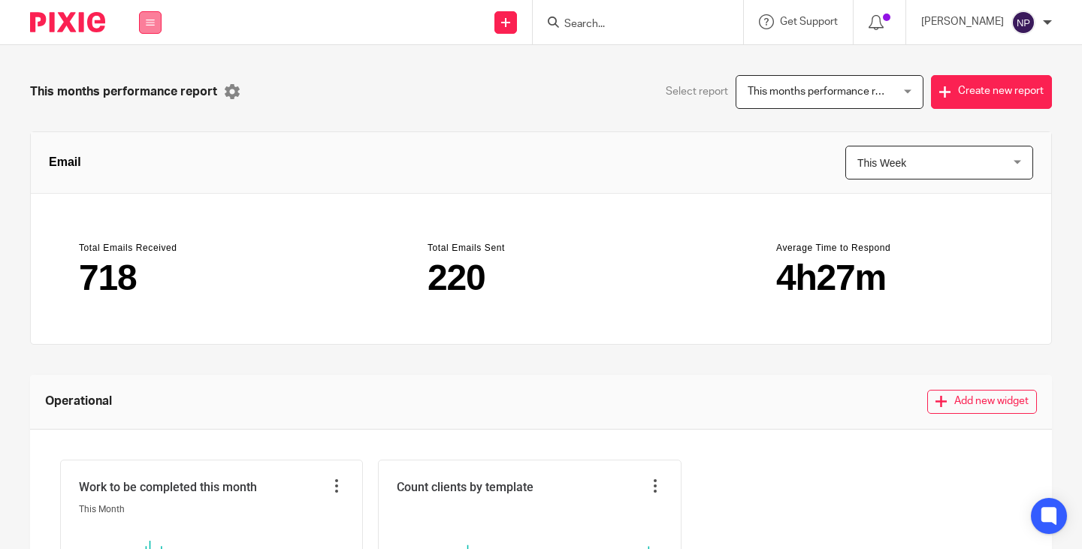
click at [152, 26] on button at bounding box center [150, 22] width 23 height 23
click at [146, 68] on link "Work" at bounding box center [142, 70] width 24 height 11
